Goal: Navigation & Orientation: Find specific page/section

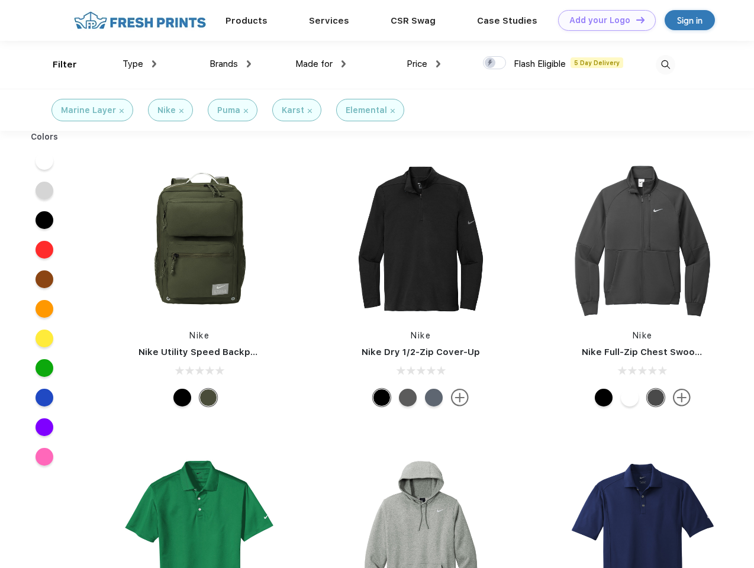
scroll to position [1, 0]
click at [603, 20] on link "Add your Logo Design Tool" at bounding box center [607, 20] width 98 height 21
click at [0, 0] on div "Design Tool" at bounding box center [0, 0] width 0 height 0
click at [635, 20] on link "Add your Logo Design Tool" at bounding box center [607, 20] width 98 height 21
click at [57, 65] on div "Filter" at bounding box center [65, 65] width 24 height 14
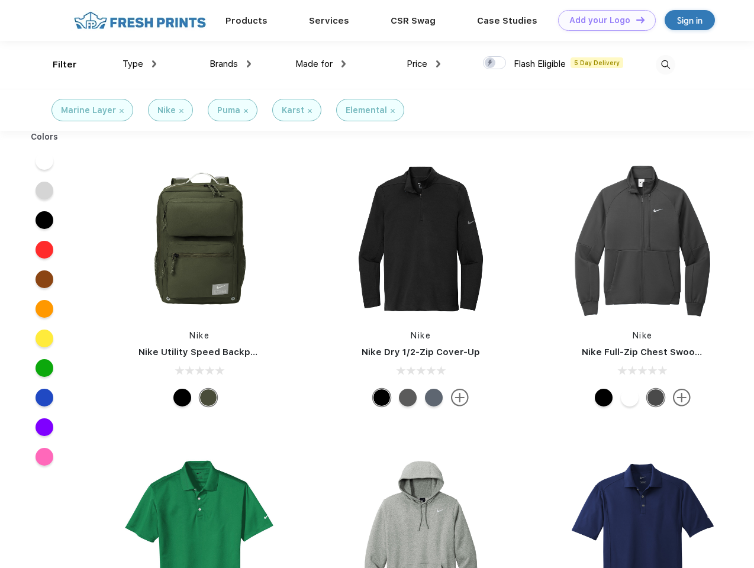
click at [140, 64] on span "Type" at bounding box center [133, 64] width 21 height 11
click at [230, 64] on span "Brands" at bounding box center [224, 64] width 28 height 11
click at [321, 64] on span "Made for" at bounding box center [313, 64] width 37 height 11
click at [424, 64] on span "Price" at bounding box center [417, 64] width 21 height 11
click at [495, 63] on div at bounding box center [494, 62] width 23 height 13
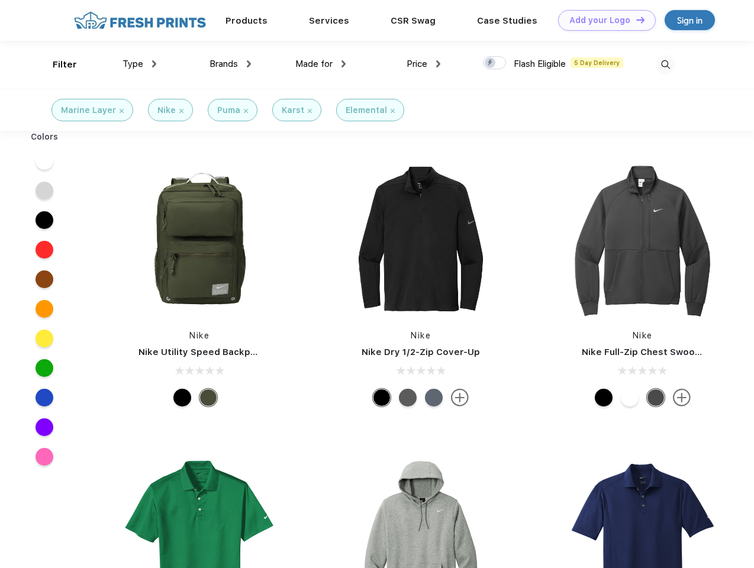
click at [491, 63] on input "checkbox" at bounding box center [487, 60] width 8 height 8
click at [666, 65] on img at bounding box center [666, 65] width 20 height 20
